Goal: Find specific page/section: Find specific page/section

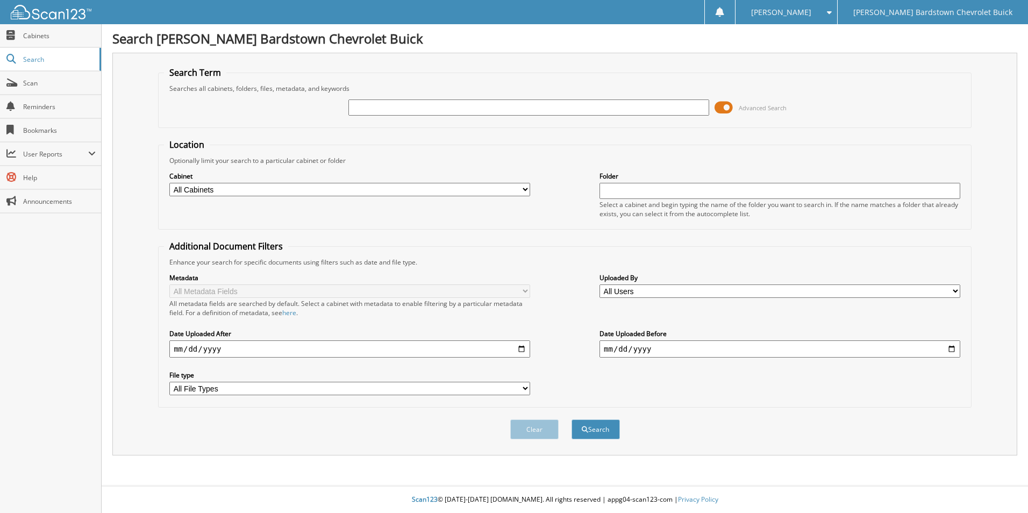
paste input "6247802"
type input "6247802"
click at [571, 419] on button "Search" at bounding box center [595, 429] width 48 height 20
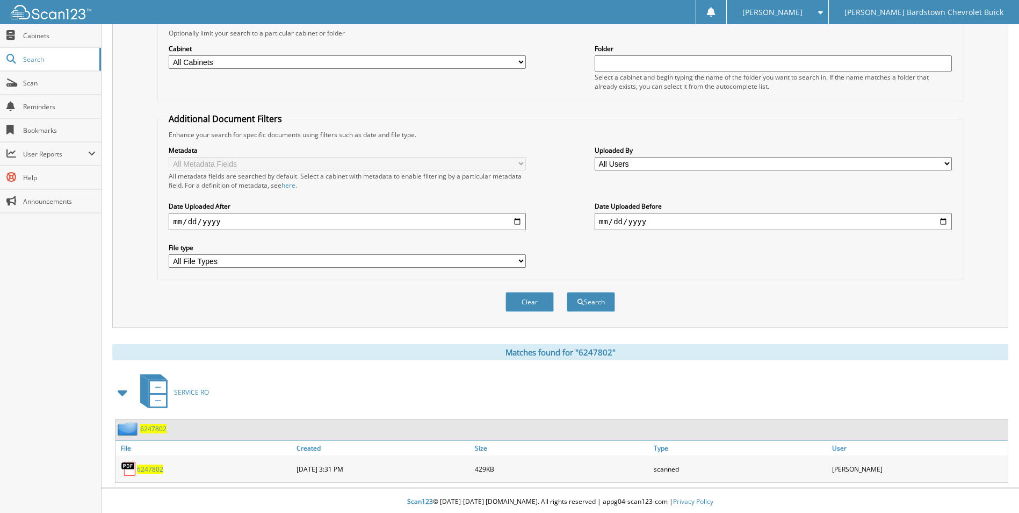
scroll to position [130, 0]
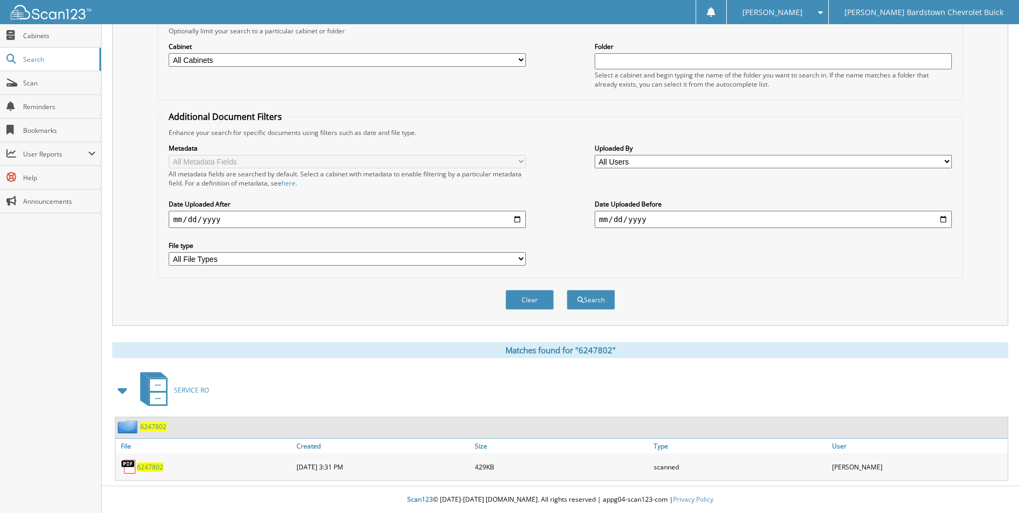
click at [158, 426] on span "6247802" at bounding box center [153, 426] width 26 height 9
